Goal: Task Accomplishment & Management: Manage account settings

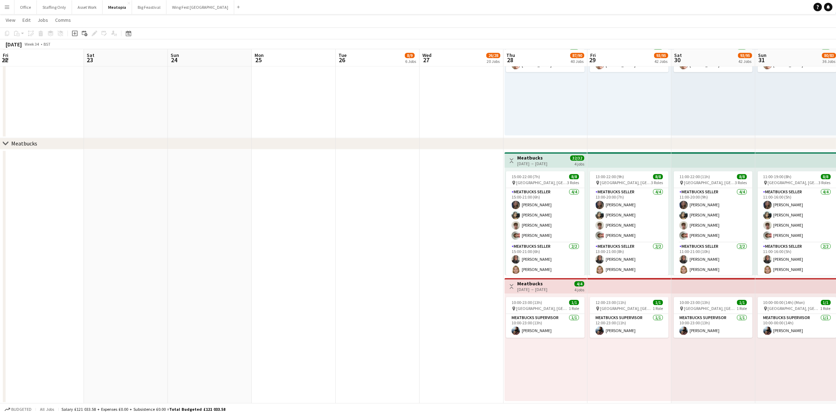
scroll to position [0, 240]
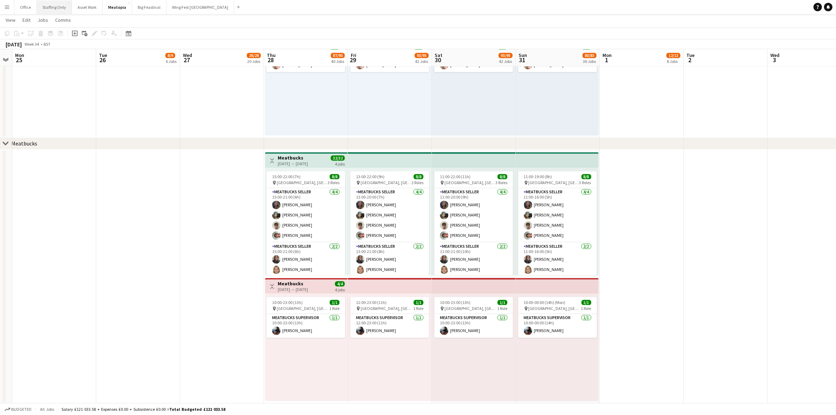
click at [57, 9] on button "Staffing Only Close" at bounding box center [54, 7] width 35 height 14
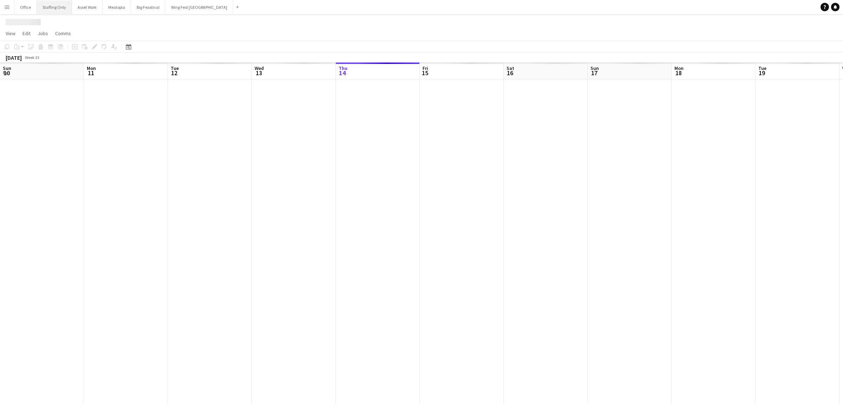
scroll to position [0, 183]
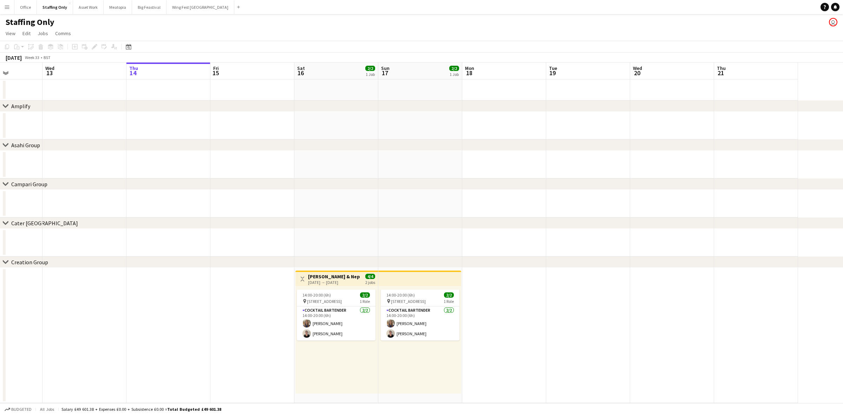
drag, startPoint x: 580, startPoint y: 243, endPoint x: 302, endPoint y: 249, distance: 278.2
click at [302, 249] on app-calendar-viewport "Sun 10 Mon 11 Tue 12 Wed 13 Thu 14 Fri 15 Sat 16 2/2 1 Job Sun 17 2/2 1 Job Mon…" at bounding box center [421, 233] width 843 height 340
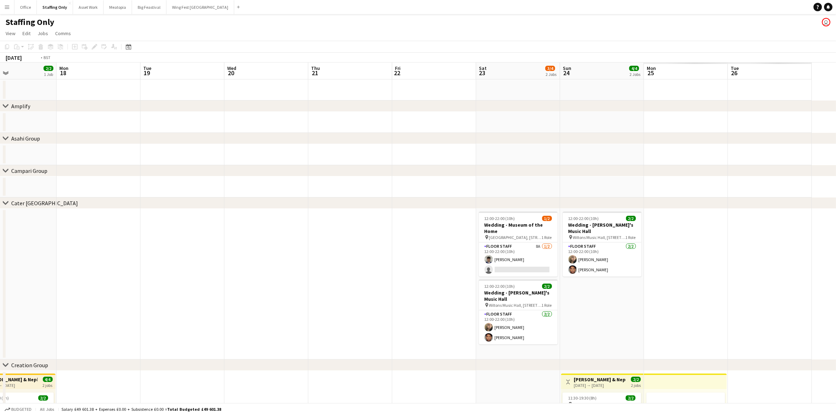
drag, startPoint x: 554, startPoint y: 250, endPoint x: 306, endPoint y: 242, distance: 247.4
click at [306, 242] on app-calendar-viewport "Fri 15 Sat 16 2/2 1 Job Sun 17 2/2 1 Job Mon 18 Tue 19 Wed 20 Thu 21 Fri 22 Sat…" at bounding box center [418, 281] width 836 height 437
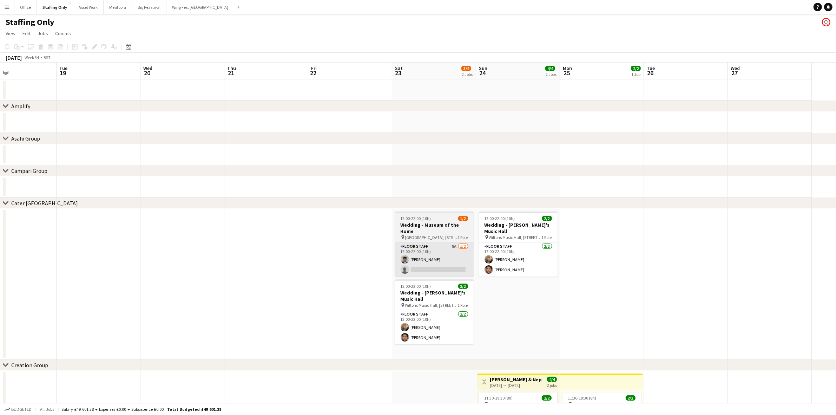
scroll to position [0, 206]
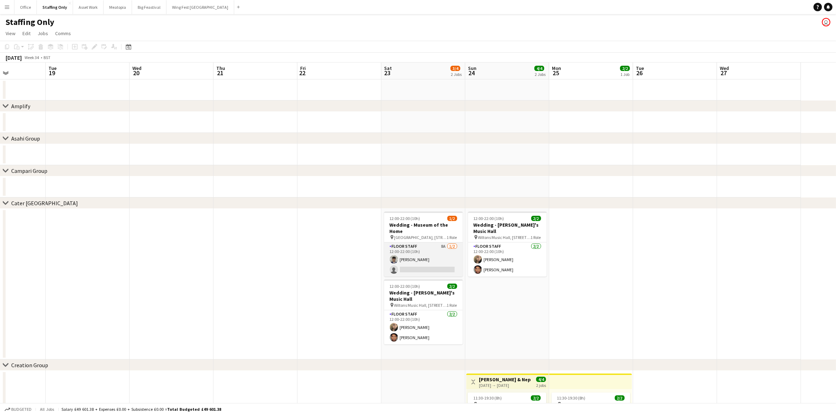
click at [418, 248] on app-card-role "Floor Staff 8A [DATE] 12:00-22:00 (10h) [PERSON_NAME] single-neutral-actions" at bounding box center [423, 259] width 79 height 34
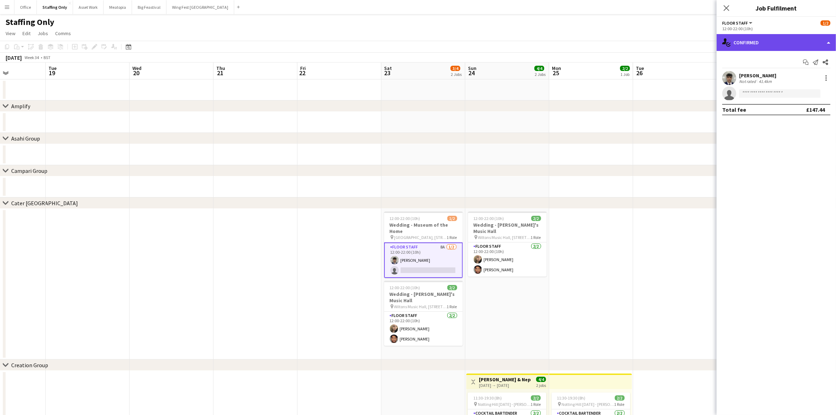
click at [775, 36] on div "single-neutral-actions-check-2 Confirmed" at bounding box center [776, 42] width 119 height 17
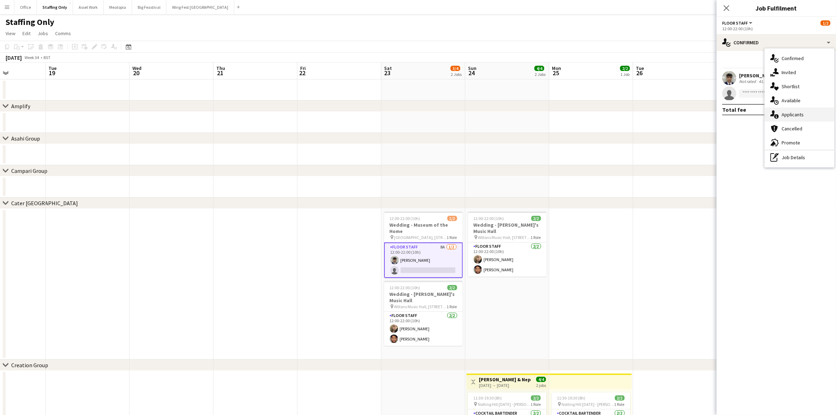
click at [793, 114] on div "single-neutral-actions-information Applicants" at bounding box center [800, 114] width 70 height 14
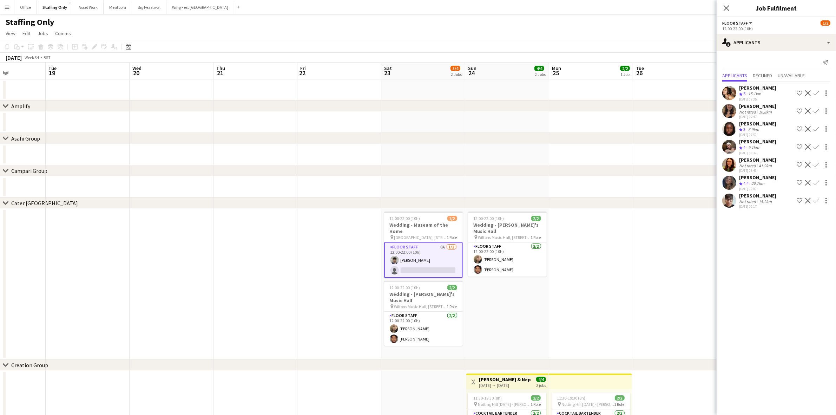
click at [729, 96] on app-user-avatar at bounding box center [729, 93] width 14 height 14
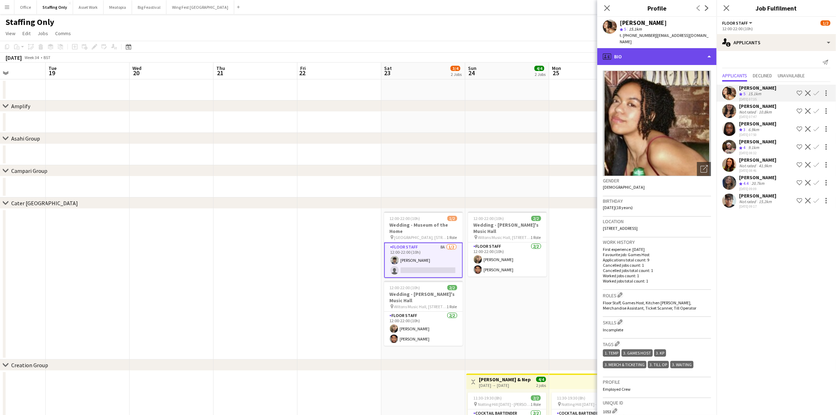
click at [657, 48] on div "profile Bio" at bounding box center [656, 56] width 119 height 17
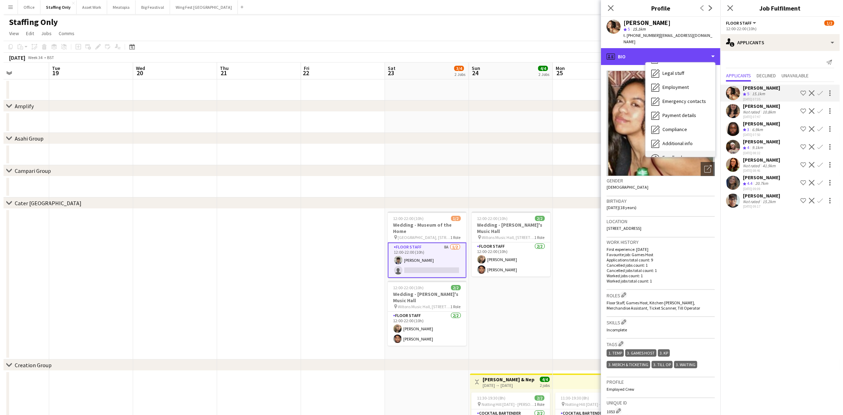
scroll to position [52, 0]
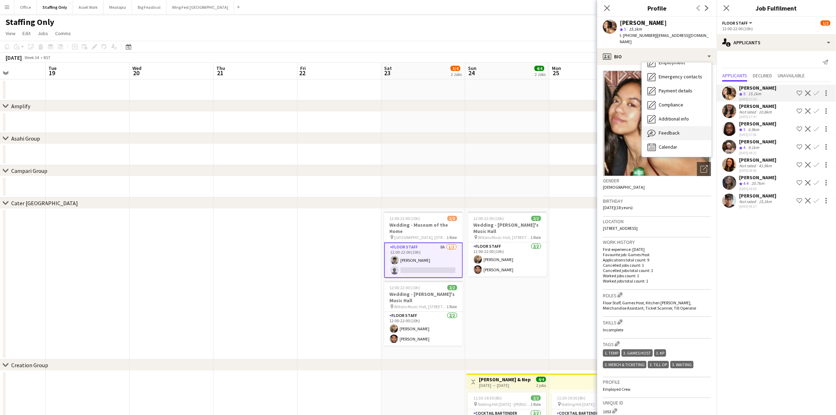
click at [679, 130] on div "Feedback Feedback" at bounding box center [677, 133] width 70 height 14
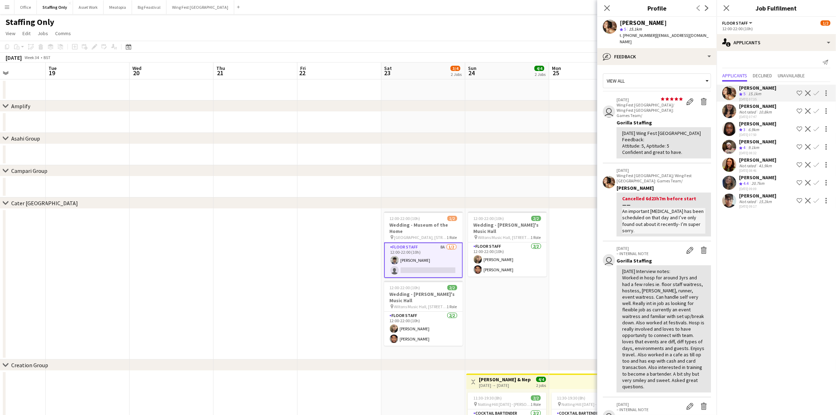
click at [816, 93] on app-icon "Confirm" at bounding box center [817, 93] width 6 height 6
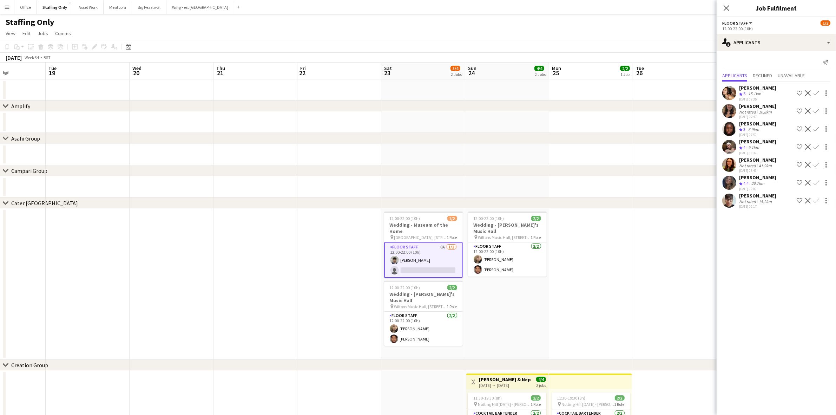
click at [817, 94] on app-icon "Confirm" at bounding box center [817, 93] width 6 height 6
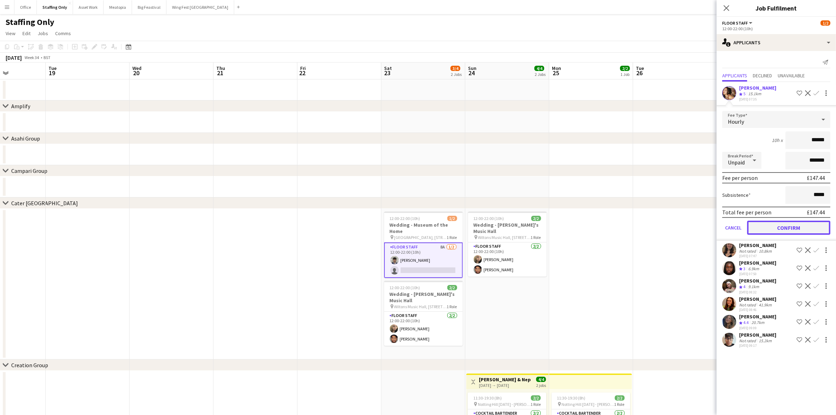
click at [801, 227] on button "Confirm" at bounding box center [788, 228] width 83 height 14
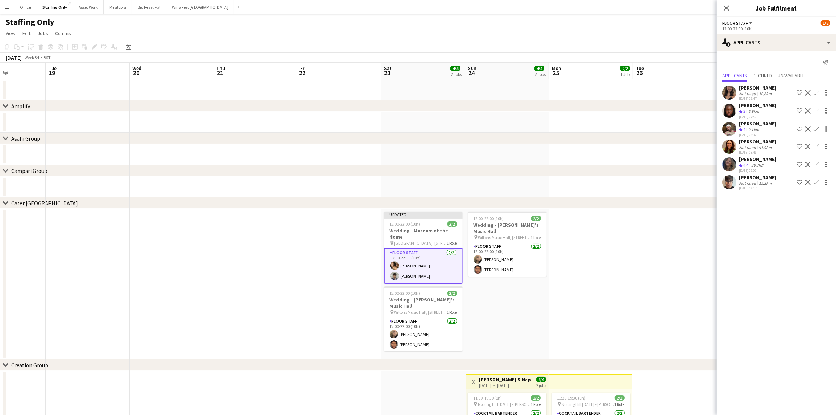
click at [482, 307] on app-date-cell "12:00-22:00 (10h) 2/2 Wedding - [PERSON_NAME]'s Music Hall pin [GEOGRAPHIC_DATA…" at bounding box center [507, 284] width 84 height 151
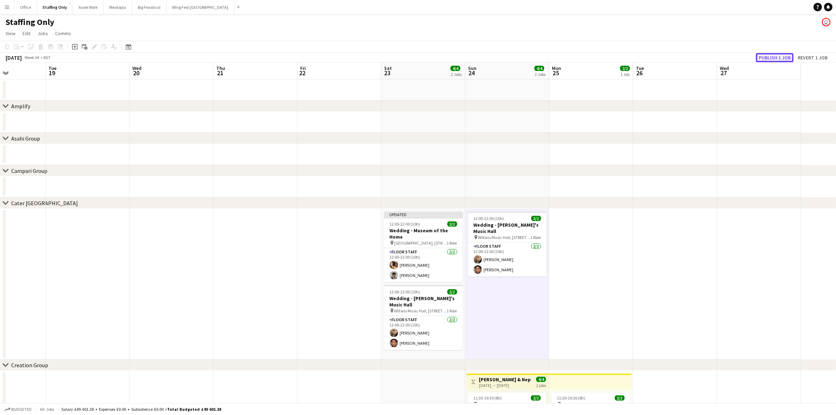
click at [785, 57] on button "Publish 1 job" at bounding box center [775, 57] width 38 height 9
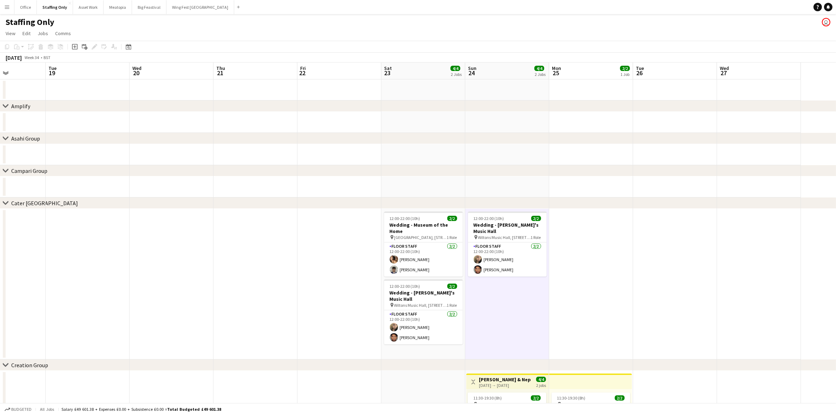
click at [8, 2] on button "Menu" at bounding box center [7, 7] width 14 height 14
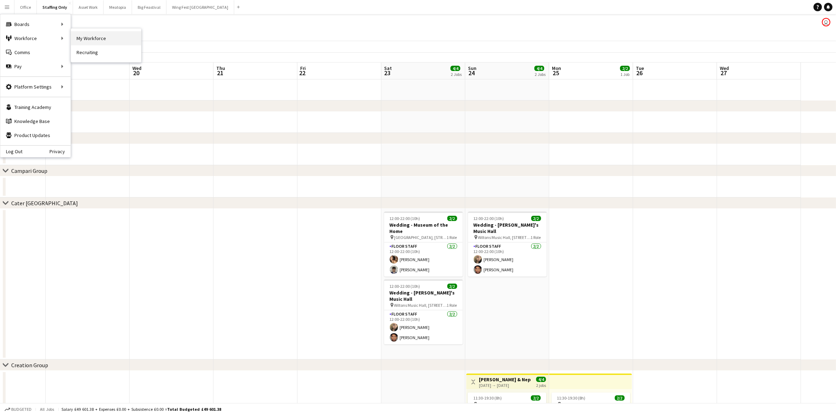
click at [85, 38] on link "My Workforce" at bounding box center [106, 38] width 70 height 14
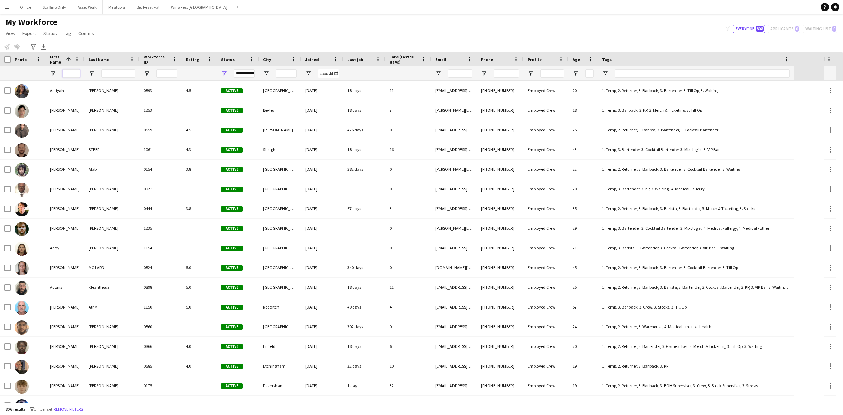
click at [69, 76] on input "First Name Filter Input" at bounding box center [72, 73] width 18 height 8
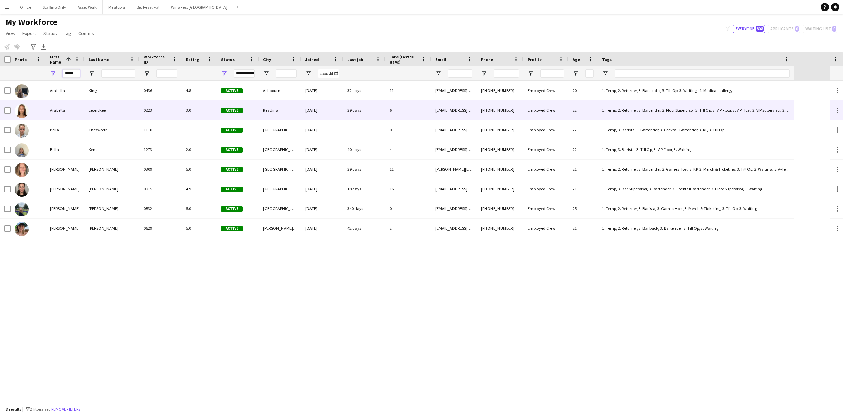
type input "*****"
click at [71, 109] on div "Arabella" at bounding box center [65, 109] width 39 height 19
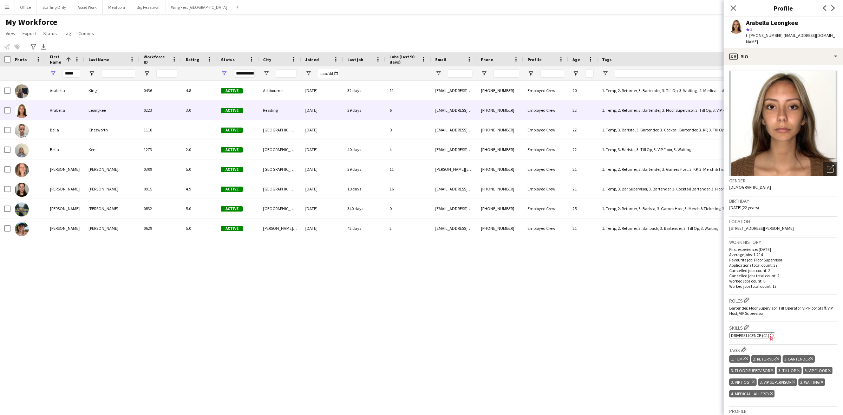
click at [6, 7] on app-icon "Menu" at bounding box center [7, 7] width 6 height 6
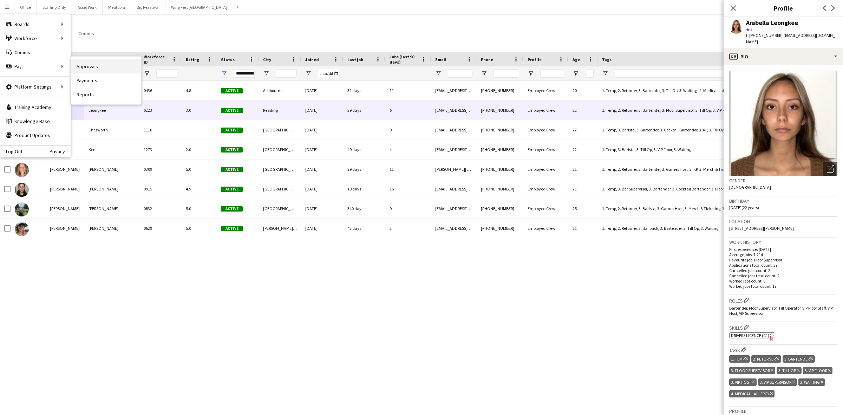
click at [92, 68] on link "Approvals" at bounding box center [106, 66] width 70 height 14
